Goal: Information Seeking & Learning: Find specific fact

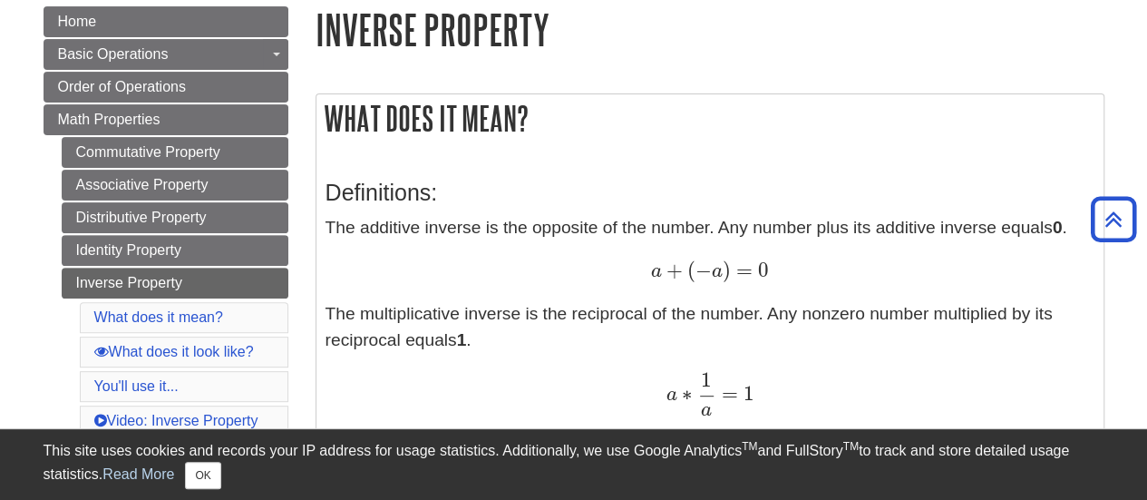
scroll to position [181, 0]
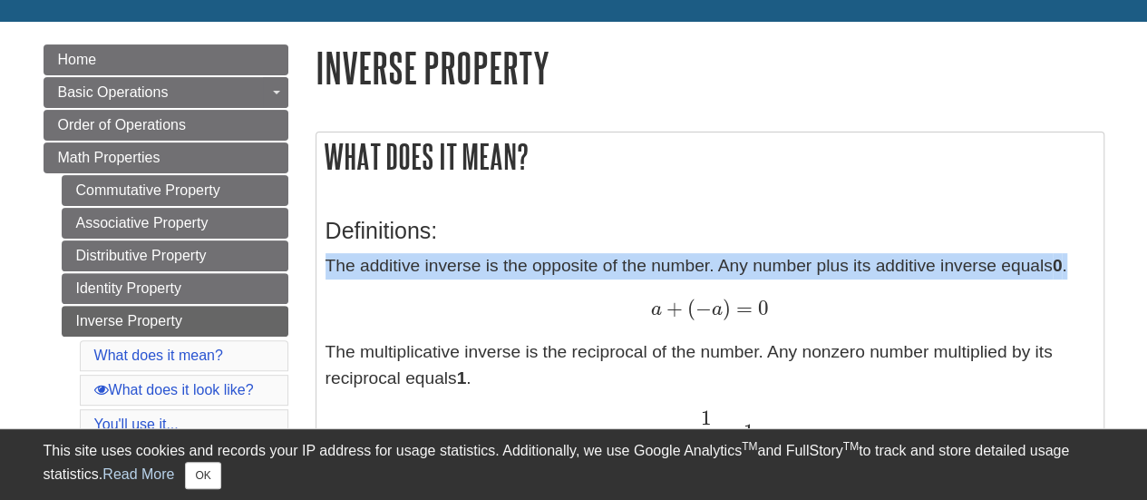
drag, startPoint x: 326, startPoint y: 261, endPoint x: 1077, endPoint y: 248, distance: 751.8
click at [1077, 248] on div "Definitions: The additive inverse is the opposite of the number. Any number plu…" at bounding box center [710, 370] width 769 height 343
copy p "The additive inverse is the opposite of the number. Any number plus its additiv…"
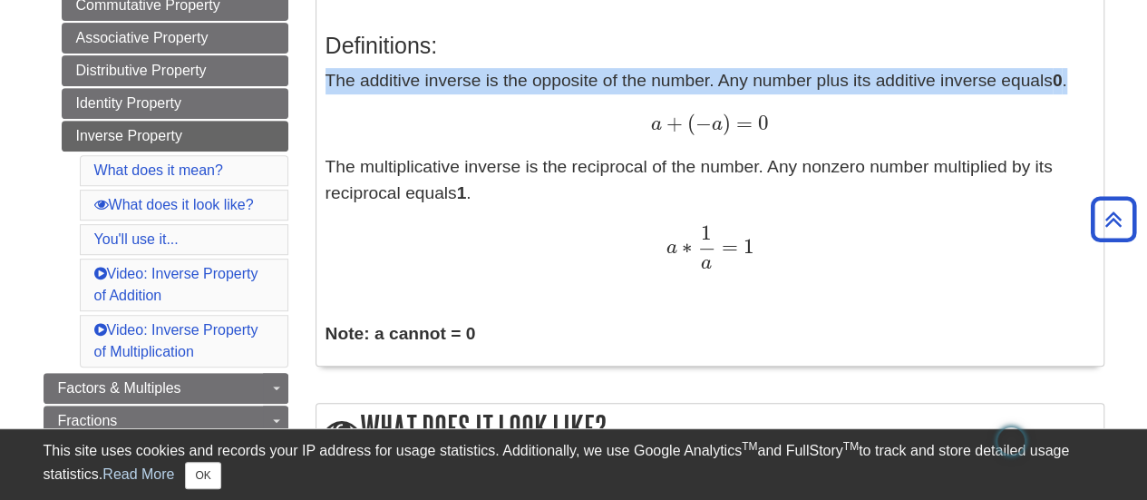
scroll to position [363, 0]
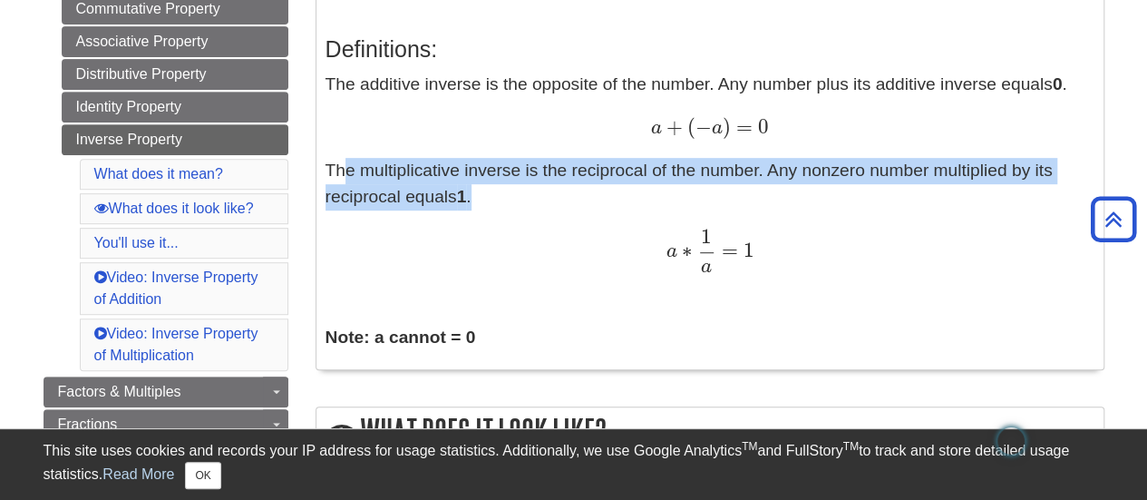
drag, startPoint x: 330, startPoint y: 170, endPoint x: 490, endPoint y: 198, distance: 162.0
click at [490, 198] on p "The additive inverse is the opposite of the number. Any number plus its additiv…" at bounding box center [710, 172] width 769 height 201
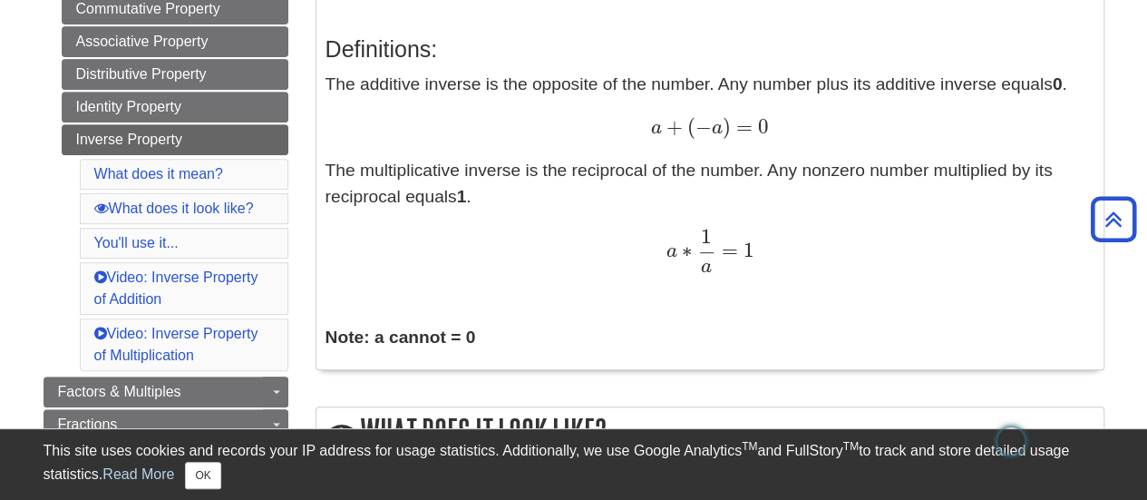
click at [321, 166] on div "Definitions: The additive inverse is the opposite of the number. Any number plu…" at bounding box center [709, 189] width 787 height 361
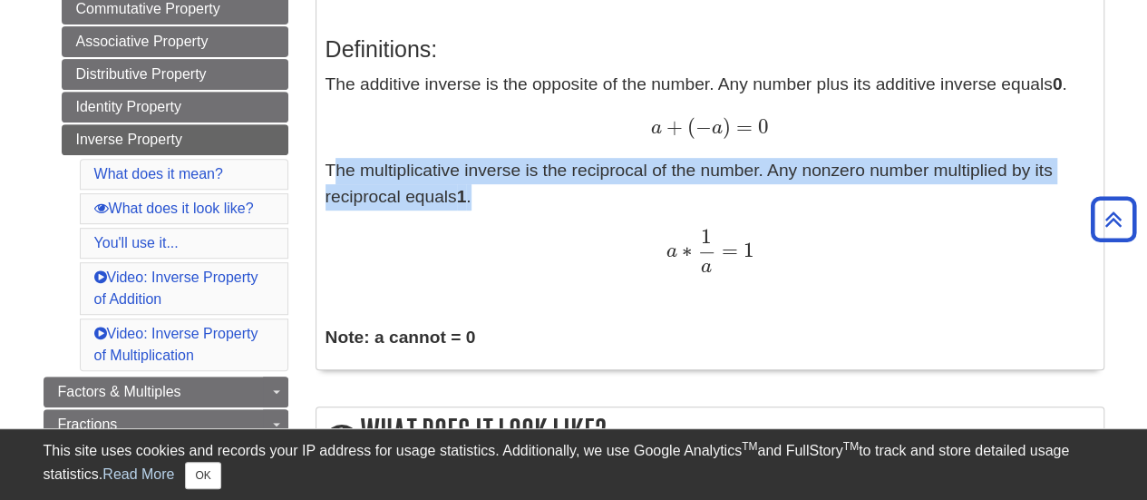
drag, startPoint x: 323, startPoint y: 166, endPoint x: 482, endPoint y: 207, distance: 164.7
click at [482, 207] on div "Definitions: The additive inverse is the opposite of the number. Any number plu…" at bounding box center [709, 189] width 787 height 361
copy p "The multiplicative inverse is the reciprocal of the number. Any nonzero number …"
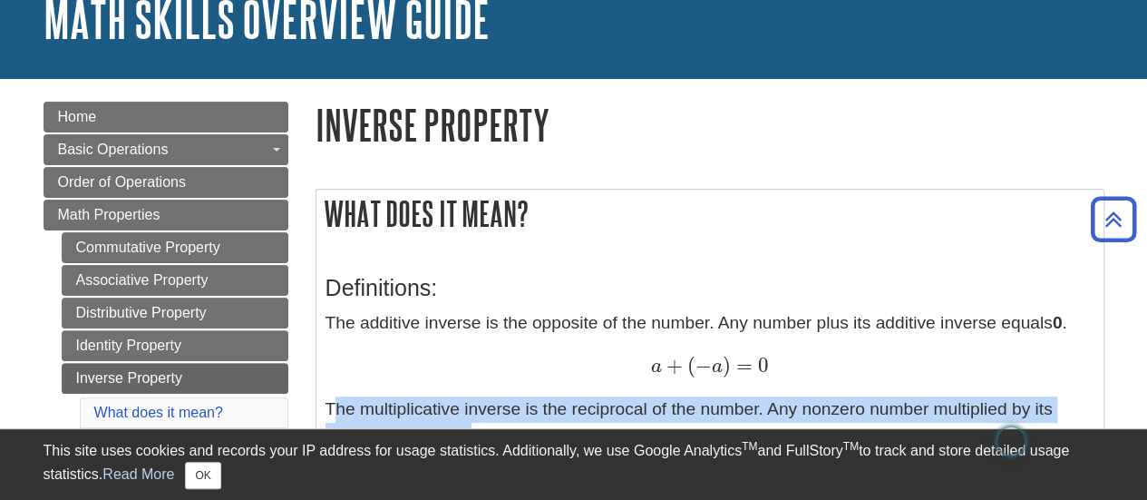
scroll to position [91, 0]
